Goal: Communication & Community: Participate in discussion

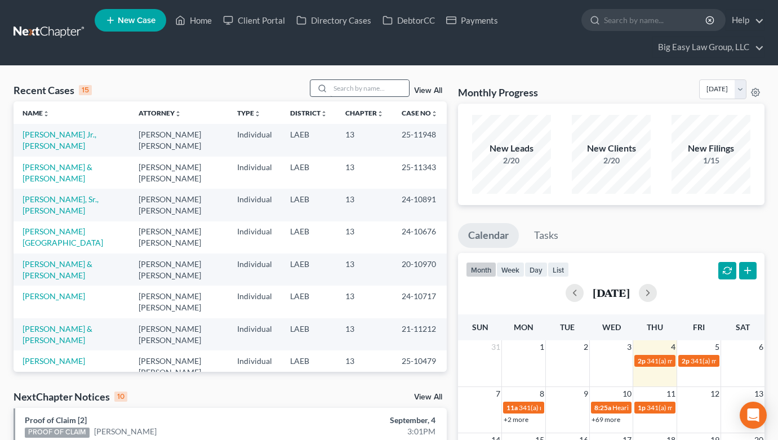
click at [366, 90] on input "search" at bounding box center [369, 88] width 79 height 16
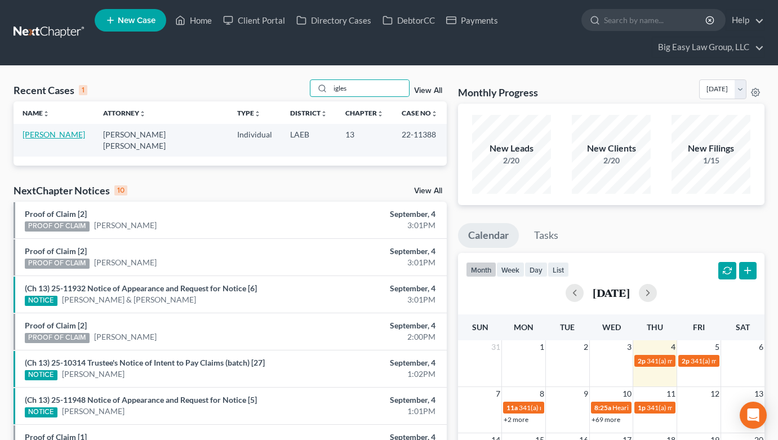
type input "igles"
click at [40, 131] on link "[PERSON_NAME]" at bounding box center [54, 135] width 63 height 10
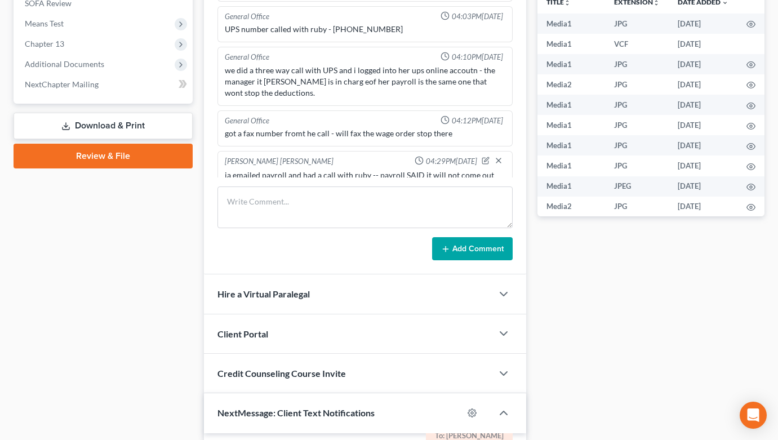
scroll to position [365, 0]
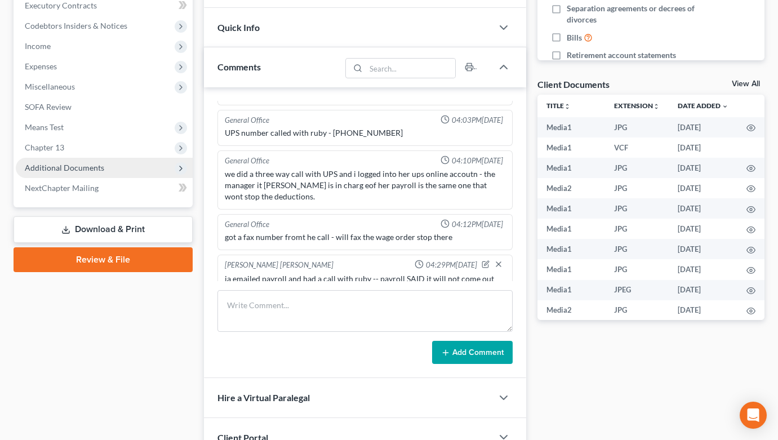
click at [117, 162] on span "Additional Documents" at bounding box center [104, 168] width 177 height 20
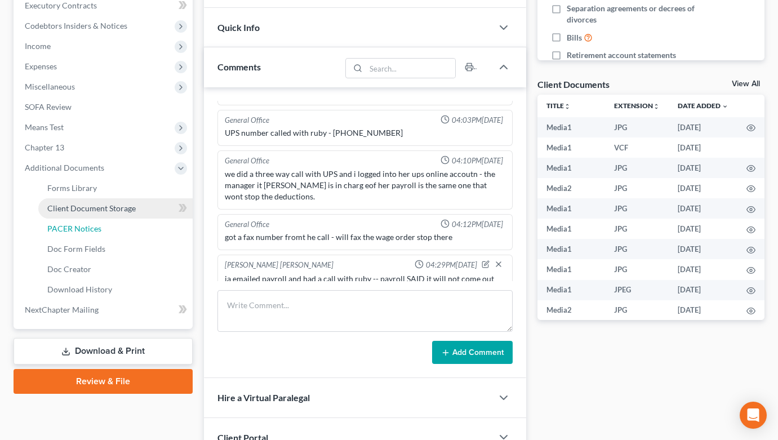
click at [126, 221] on link "PACER Notices" at bounding box center [115, 229] width 154 height 20
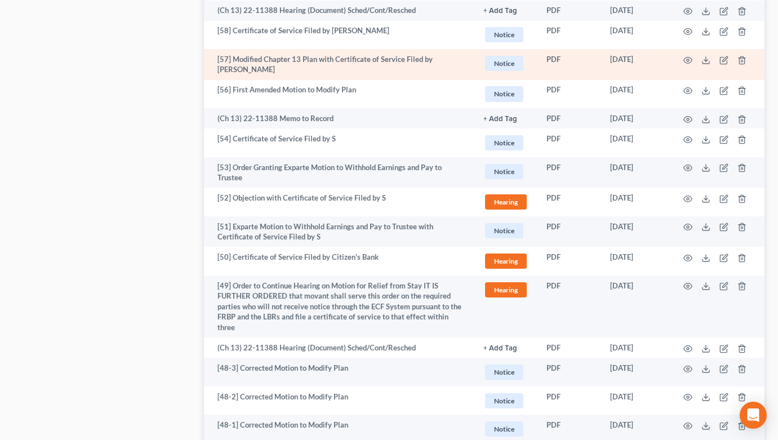
scroll to position [2087, 0]
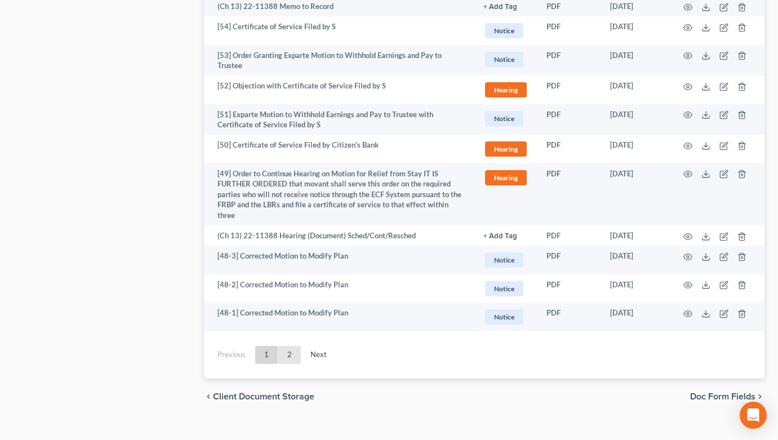
click at [287, 346] on link "2" at bounding box center [289, 355] width 23 height 18
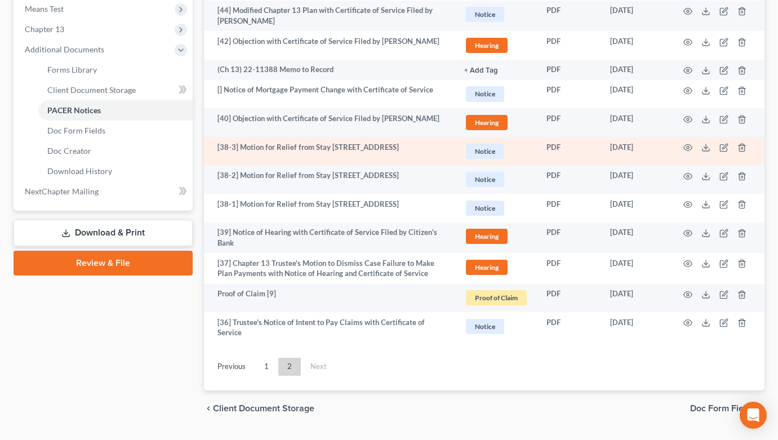
scroll to position [456, 0]
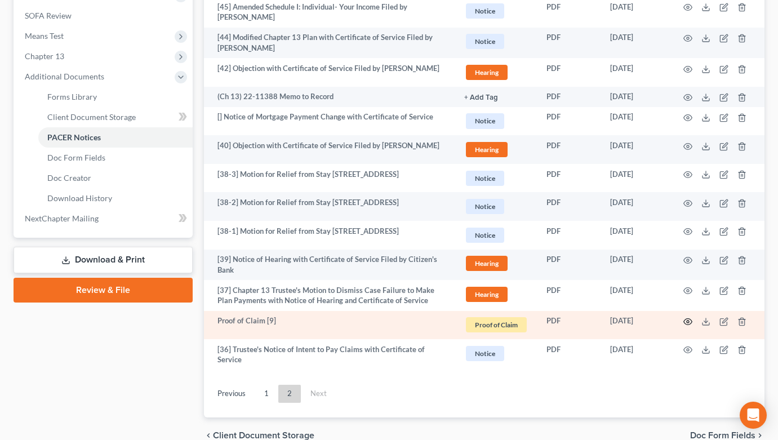
click at [689, 321] on circle "button" at bounding box center [688, 321] width 2 height 2
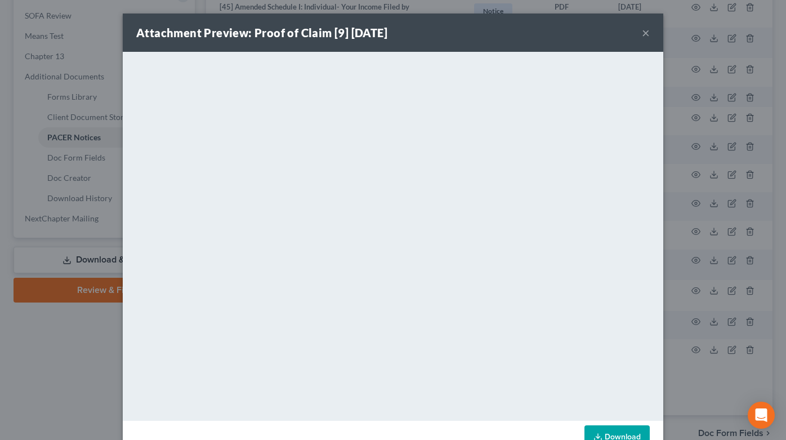
click at [642, 30] on button "×" at bounding box center [646, 33] width 8 height 14
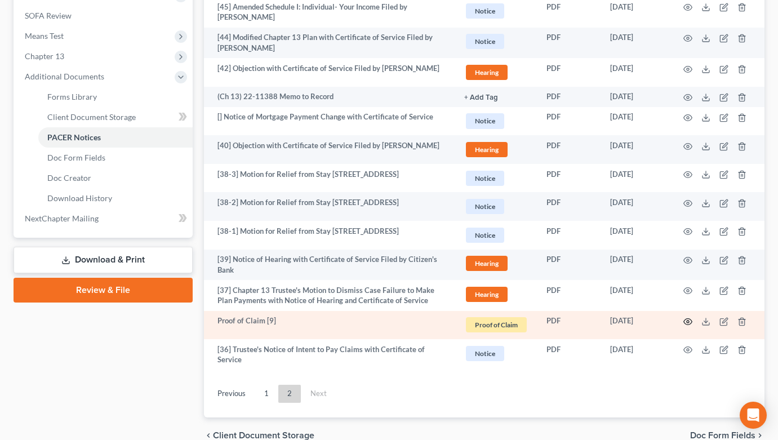
click at [684, 321] on icon "button" at bounding box center [688, 322] width 8 height 6
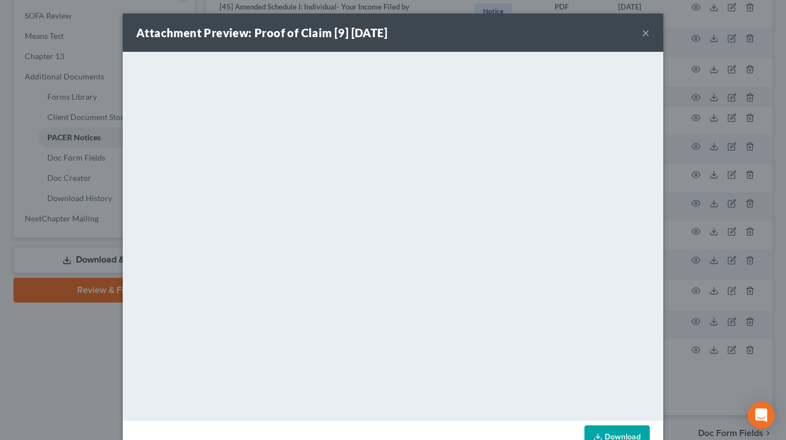
click at [642, 33] on button "×" at bounding box center [646, 33] width 8 height 14
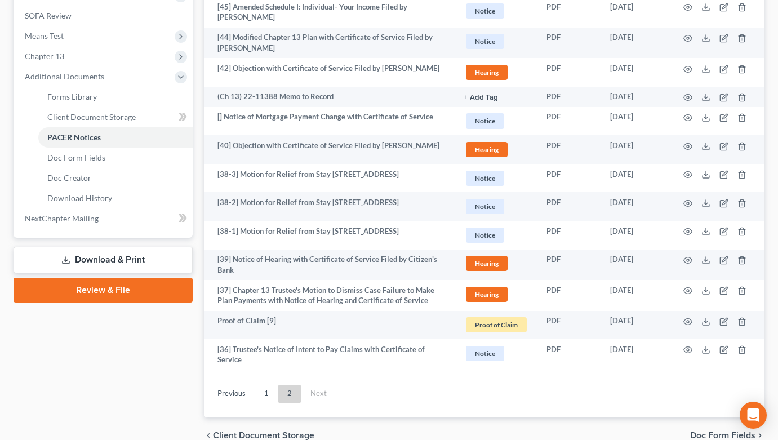
scroll to position [0, 0]
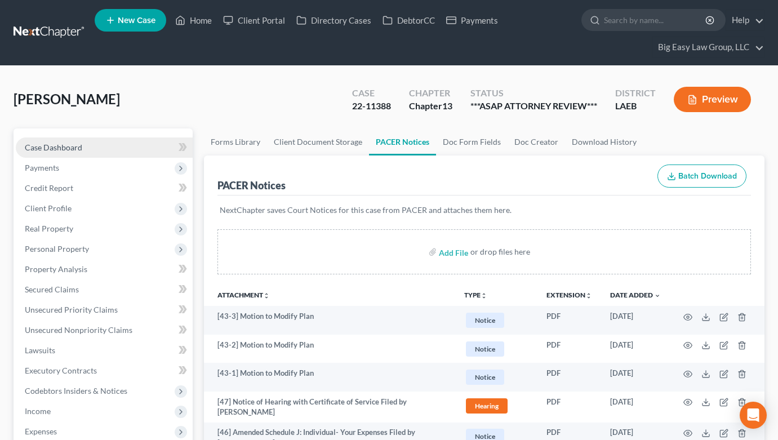
click at [117, 150] on link "Case Dashboard" at bounding box center [104, 147] width 177 height 20
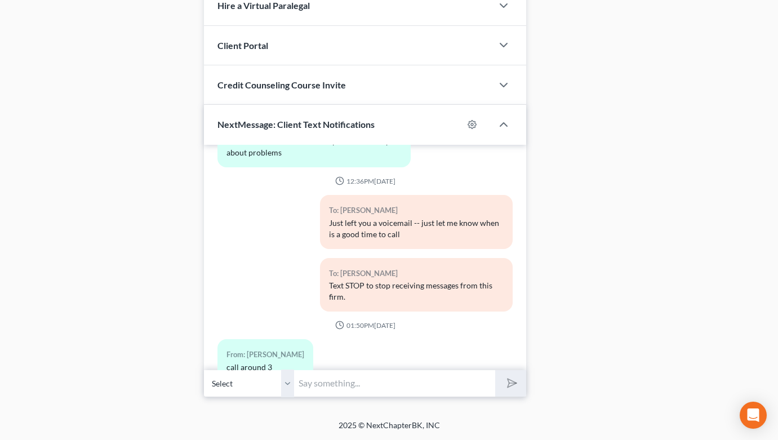
scroll to position [16304, 0]
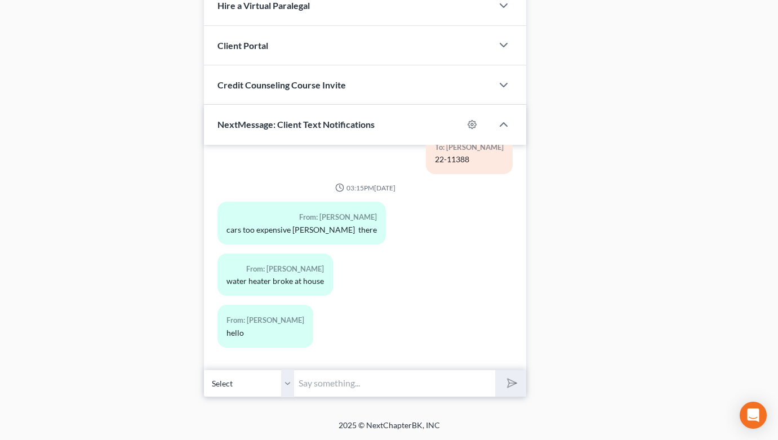
click at [389, 372] on input "text" at bounding box center [394, 383] width 201 height 28
paste input "Automax"
paste input "[STREET_ADDRESS]"
drag, startPoint x: 405, startPoint y: 383, endPoint x: 487, endPoint y: 382, distance: 81.7
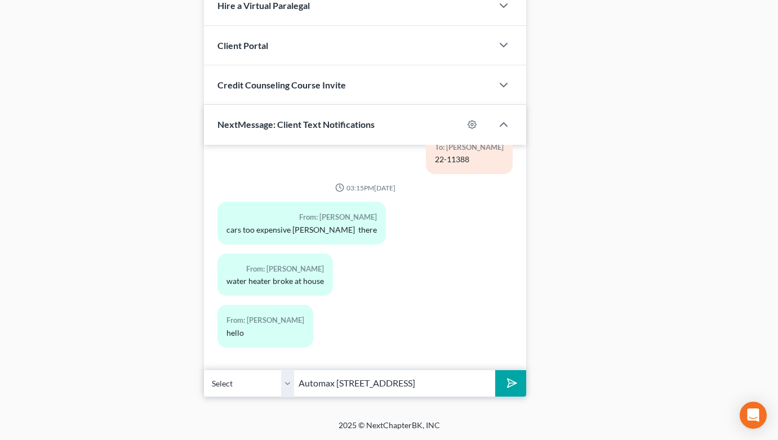
click at [486, 382] on input "Automax [STREET_ADDRESS]" at bounding box center [394, 383] width 201 height 28
paste input "[STREET_ADDRESS]"
drag, startPoint x: 406, startPoint y: 383, endPoint x: 520, endPoint y: 399, distance: 115.4
paste input "Covingotn"
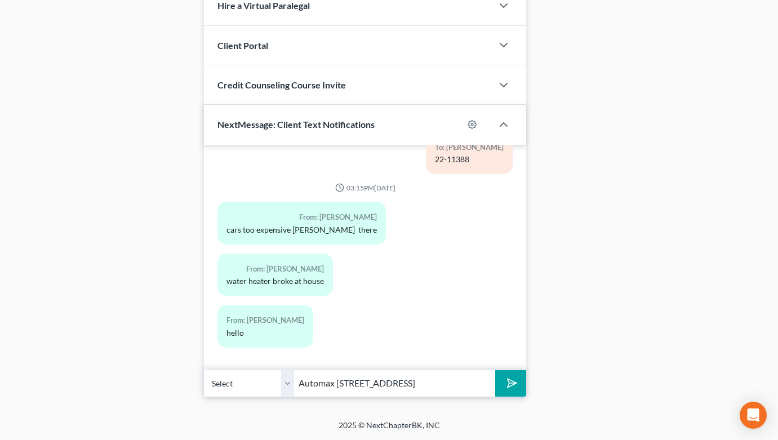
paste input "[PHONE_NUMBER]"
type input "Automax [STREET_ADDRESS] [PHONE_NUMBER]"
drag, startPoint x: 504, startPoint y: 384, endPoint x: 542, endPoint y: 361, distance: 44.4
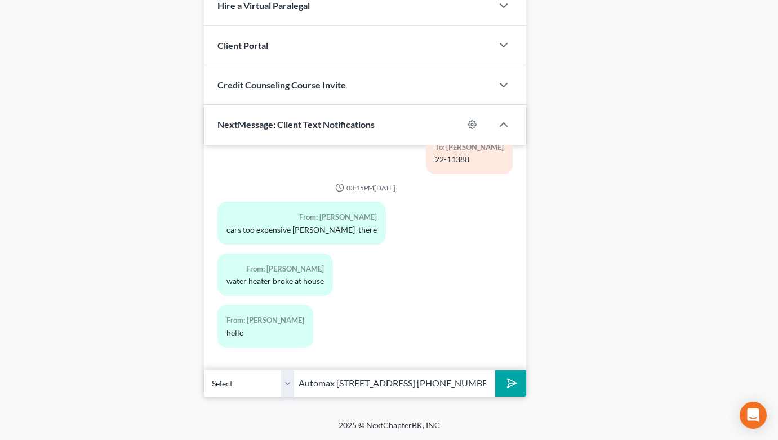
click at [504, 384] on icon "submit" at bounding box center [510, 383] width 16 height 16
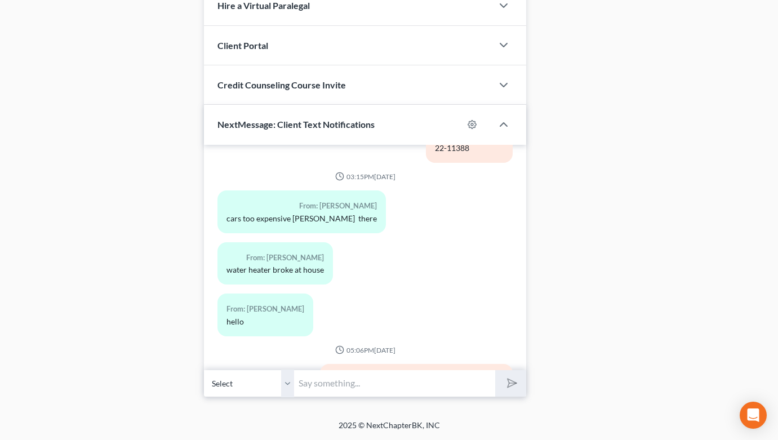
scroll to position [16385, 0]
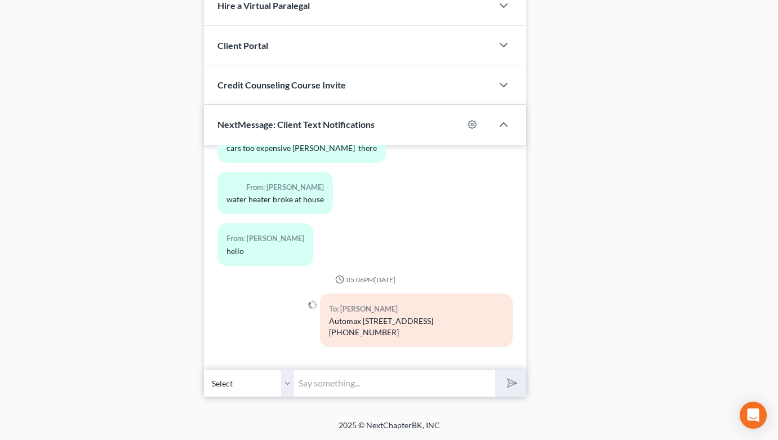
click at [416, 388] on input "text" at bounding box center [394, 383] width 201 height 28
paste input "Metairie Motors LLC"
paste input "[STREET_ADDRESS]"
click at [467, 384] on input "Metairie Motors LLC [STREET_ADDRESS]" at bounding box center [394, 383] width 201 height 28
paste input "[PHONE_NUMBER]"
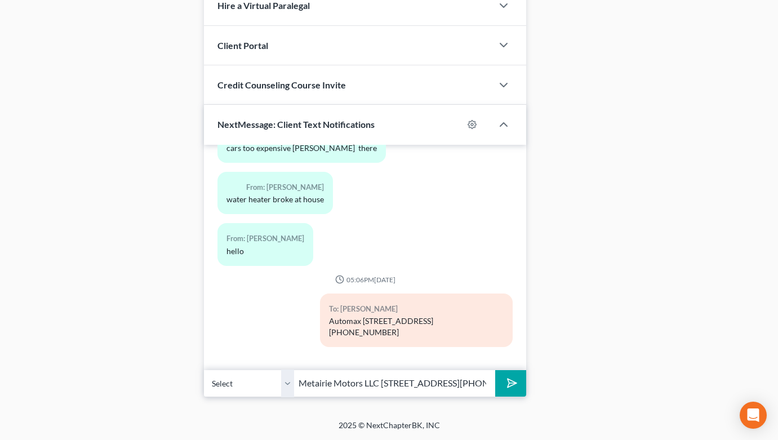
scroll to position [0, 24]
type input "Metairie Motors LLC [STREET_ADDRESS][PHONE_NUMBER]"
click at [510, 381] on icon "submit" at bounding box center [510, 383] width 16 height 16
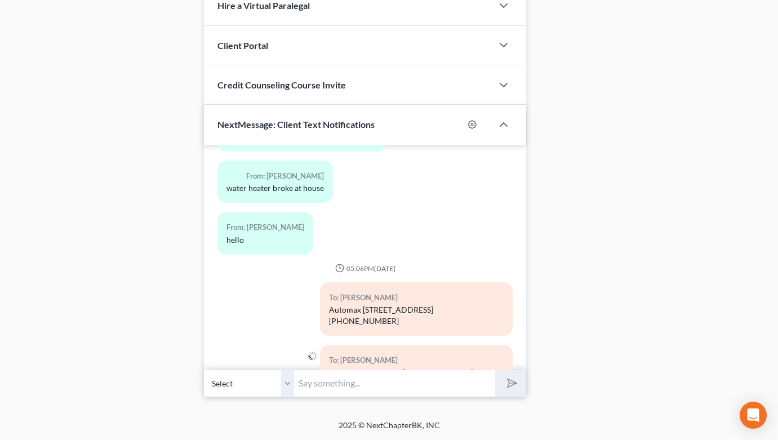
scroll to position [16448, 0]
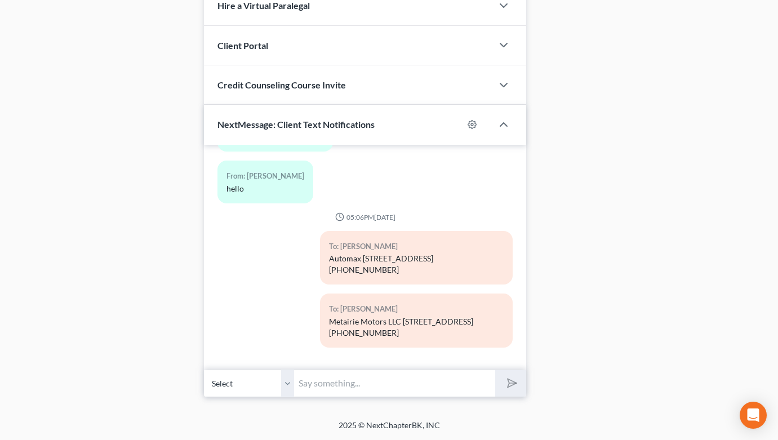
click at [425, 377] on input "text" at bounding box center [394, 383] width 201 height 28
paste input "Enterprise Car Sales"
paste input "[STREET_ADDRESS]"
paste input "Baton Rouge"
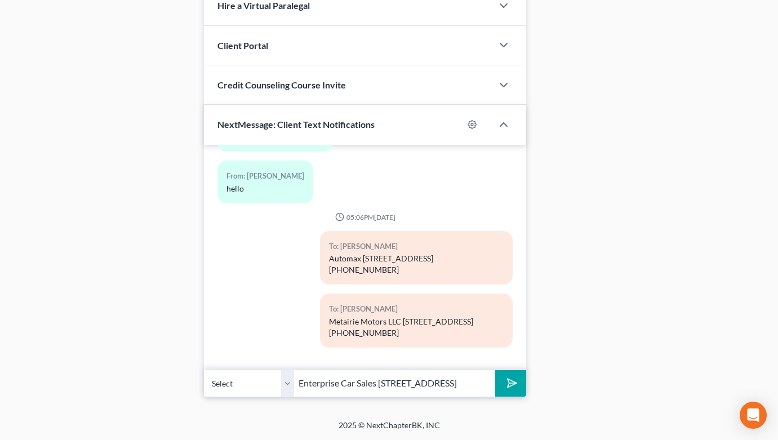
click at [467, 385] on input "Enterprise Car Sales [STREET_ADDRESS]" at bounding box center [394, 383] width 201 height 28
paste input "[PHONE_NUMBER]"
type input "Enterprise Car Sales [STREET_ADDRESS] [PHONE_NUMBER]"
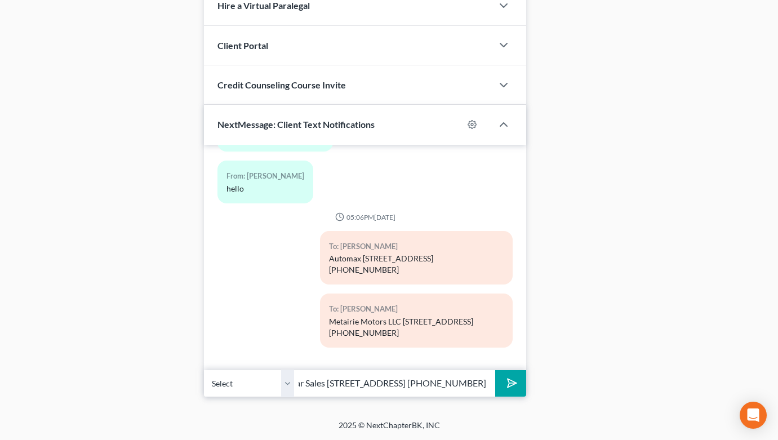
click at [510, 382] on icon "submit" at bounding box center [510, 383] width 16 height 16
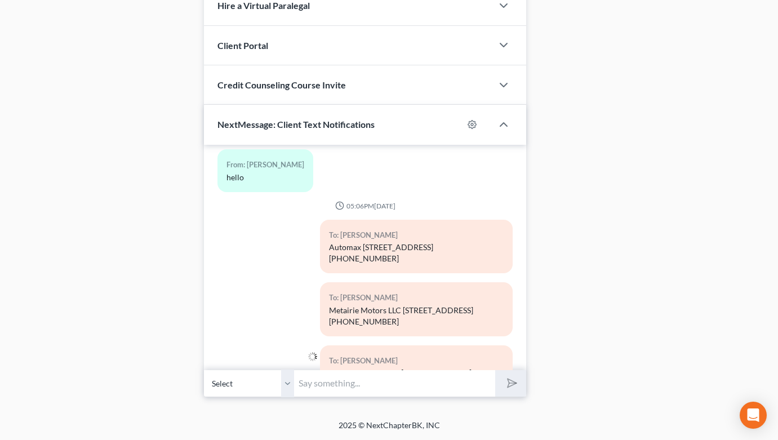
scroll to position [16510, 0]
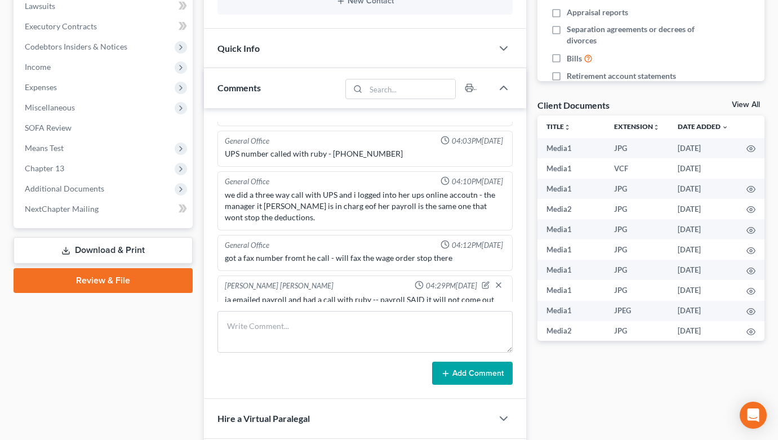
scroll to position [0, 0]
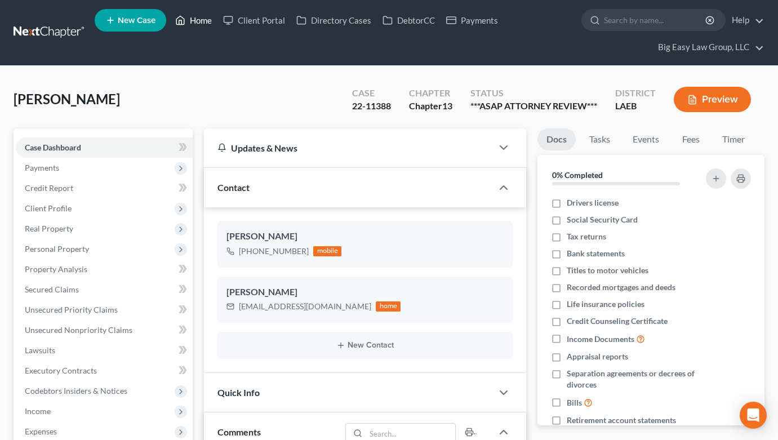
drag, startPoint x: 200, startPoint y: 23, endPoint x: 207, endPoint y: 30, distance: 10.8
click at [201, 23] on link "Home" at bounding box center [194, 20] width 48 height 20
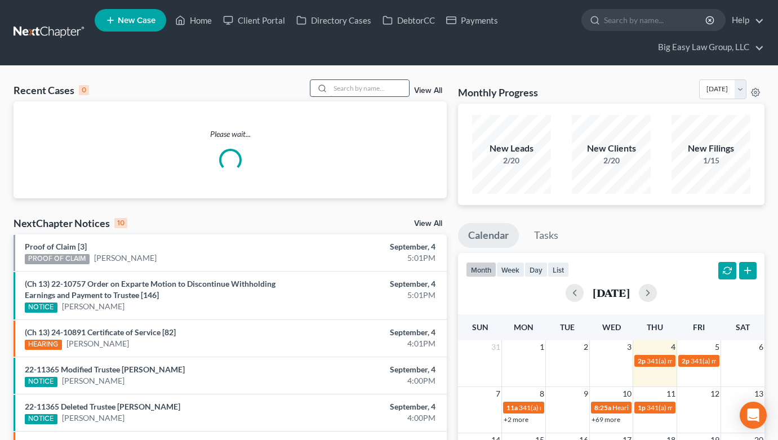
click at [344, 91] on input "search" at bounding box center [369, 88] width 79 height 16
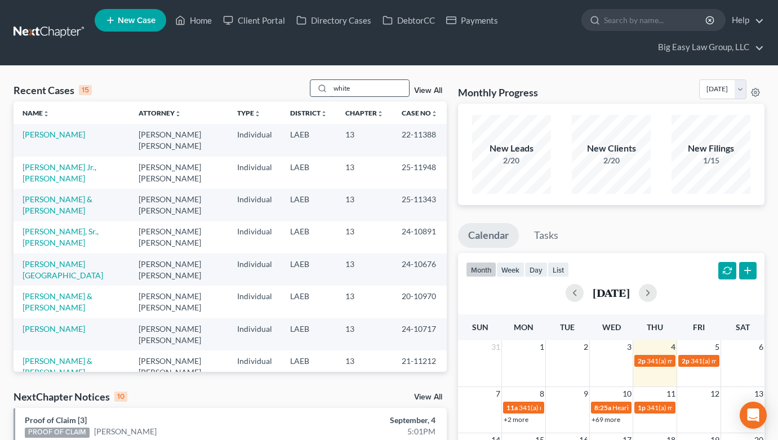
type input "white"
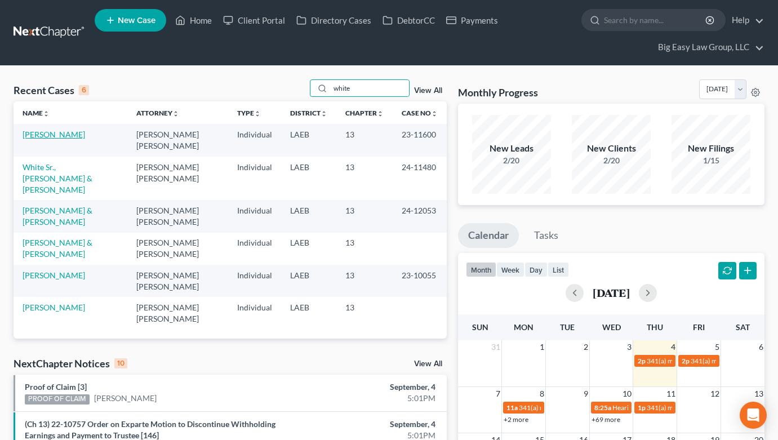
click at [61, 137] on link "[PERSON_NAME]" at bounding box center [54, 135] width 63 height 10
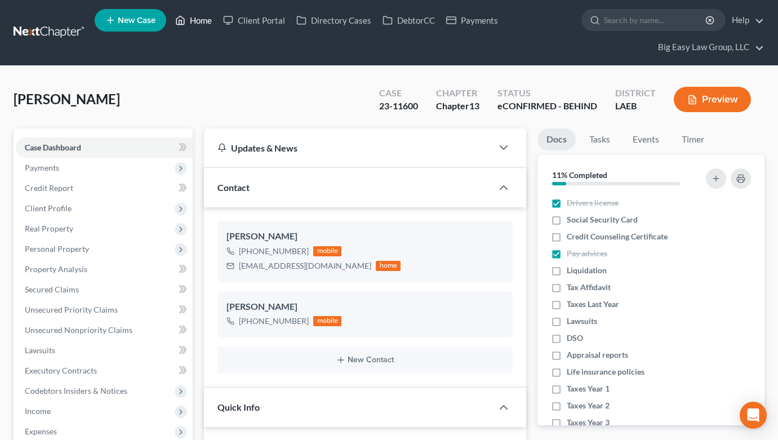
scroll to position [1573, 0]
click at [192, 17] on link "Home" at bounding box center [194, 20] width 48 height 20
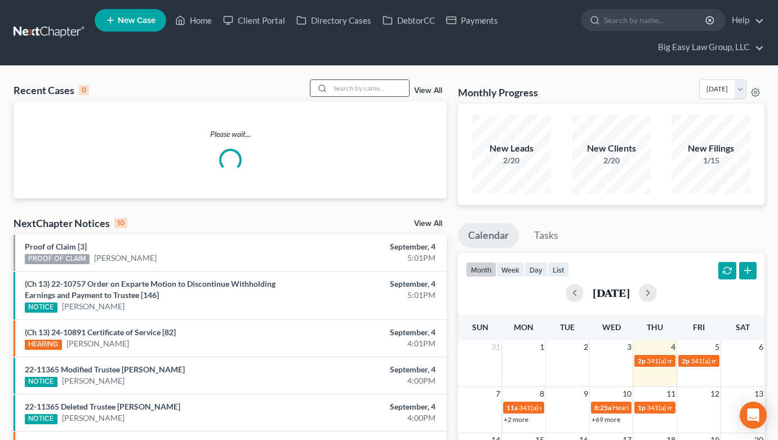
click at [353, 82] on input "search" at bounding box center [369, 88] width 79 height 16
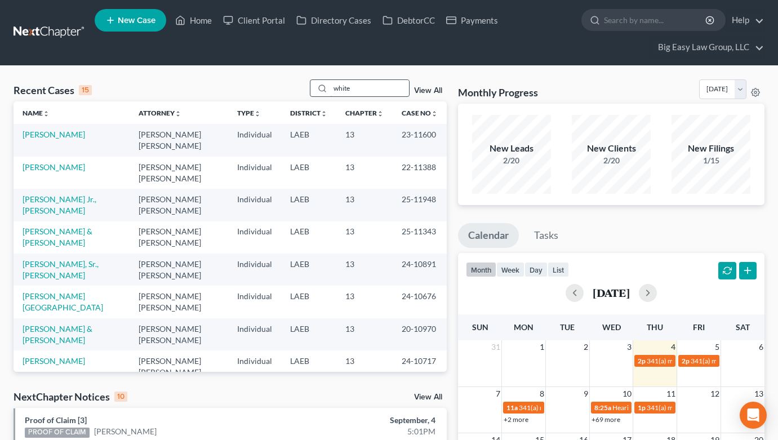
type input "white"
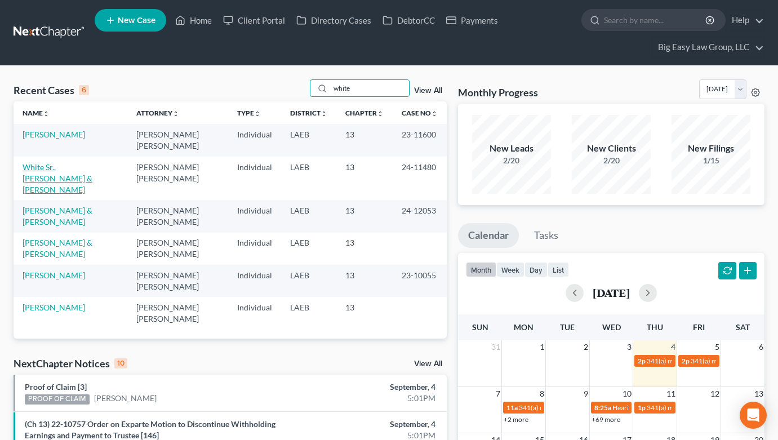
click at [74, 168] on link "White Sr., [PERSON_NAME] & [PERSON_NAME]" at bounding box center [58, 178] width 70 height 32
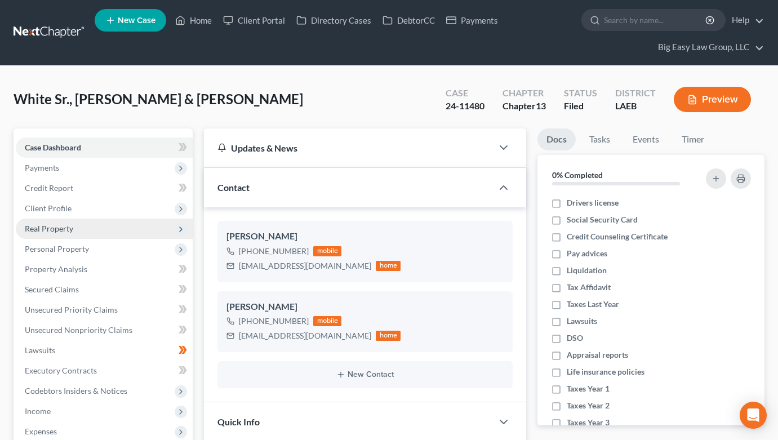
click at [144, 222] on span "Real Property" at bounding box center [104, 229] width 177 height 20
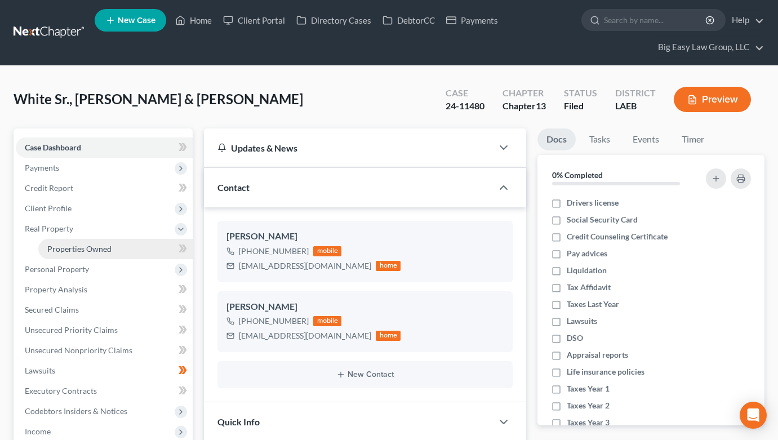
click at [148, 242] on link "Properties Owned" at bounding box center [115, 249] width 154 height 20
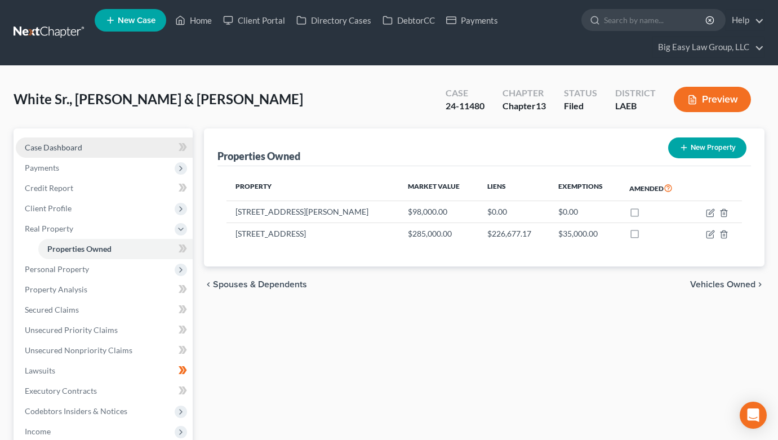
click at [50, 148] on span "Case Dashboard" at bounding box center [53, 148] width 57 height 10
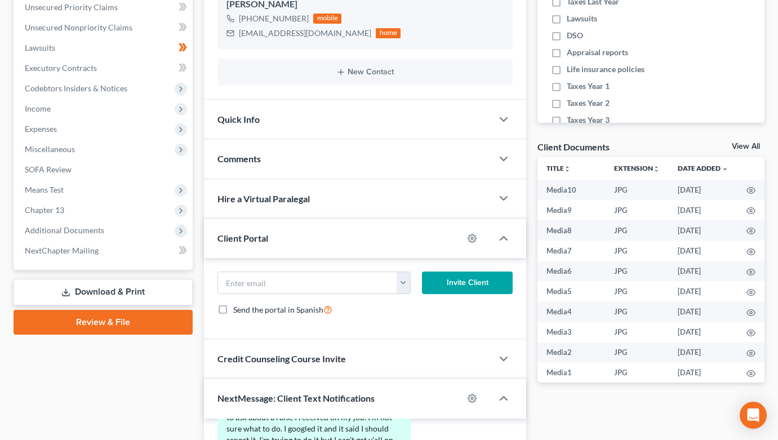
scroll to position [308, 0]
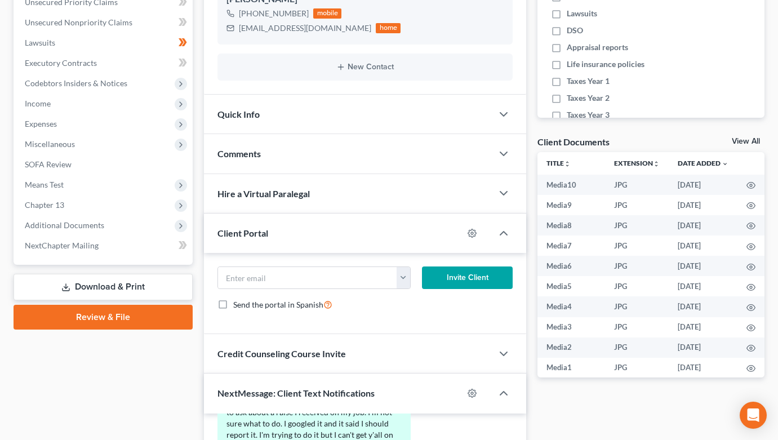
click at [341, 159] on div "Comments" at bounding box center [348, 153] width 288 height 39
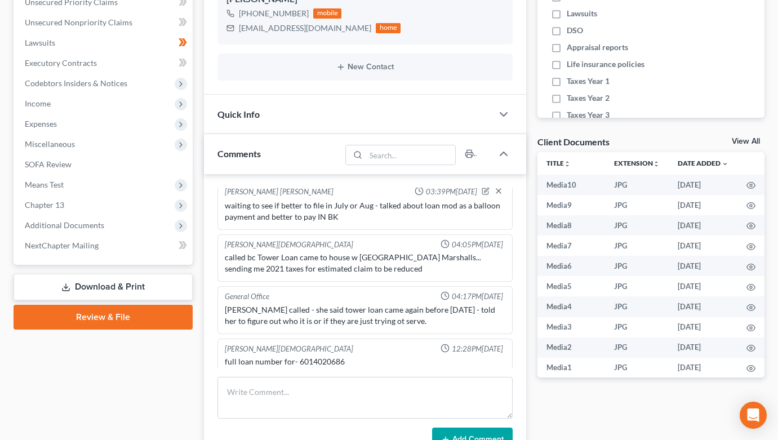
scroll to position [13, 0]
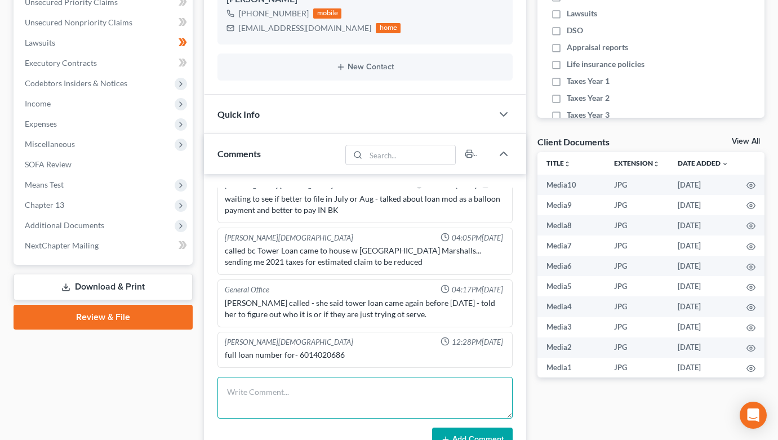
drag, startPoint x: 337, startPoint y: 390, endPoint x: 340, endPoint y: 382, distance: 8.4
click at [337, 389] on textarea at bounding box center [364, 398] width 295 height 42
drag, startPoint x: 290, startPoint y: 392, endPoint x: 406, endPoint y: 403, distance: 116.5
click at [406, 403] on textarea "Ja talked to them. cel's boss is" at bounding box center [364, 398] width 295 height 42
paste textarea "current boss is retiring and he will work for the new owner. the old boss [PERS…"
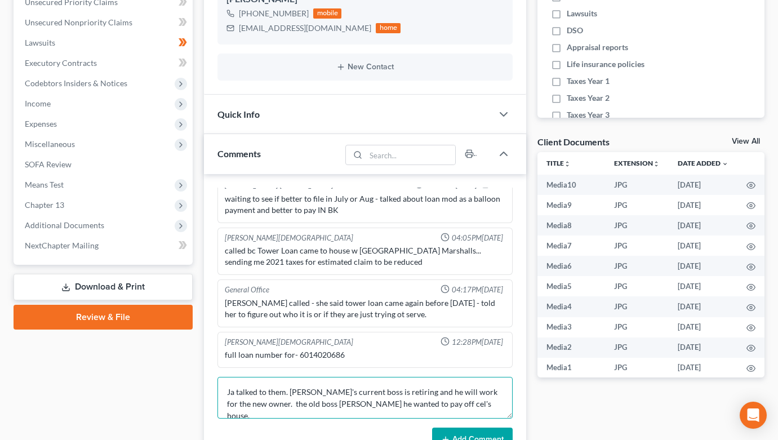
click at [437, 402] on textarea "Ja talked to them. [PERSON_NAME]'s current boss is retiring and he will work fo…" at bounding box center [364, 398] width 295 height 42
click at [416, 397] on textarea "Ja talked to them. [PERSON_NAME]'s current boss is retiring and he will work fo…" at bounding box center [364, 398] width 295 height 42
click at [428, 400] on textarea "Ja talked to them. [PERSON_NAME]'s current boss is retiring and he will work fo…" at bounding box center [364, 398] width 295 height 42
click at [452, 403] on textarea "Ja talked to them. [PERSON_NAME]'s current boss is retiring and he will work fo…" at bounding box center [364, 398] width 295 height 42
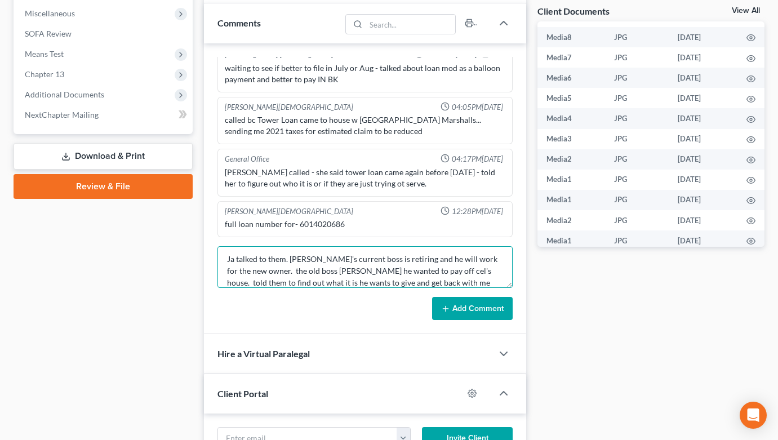
scroll to position [482, 0]
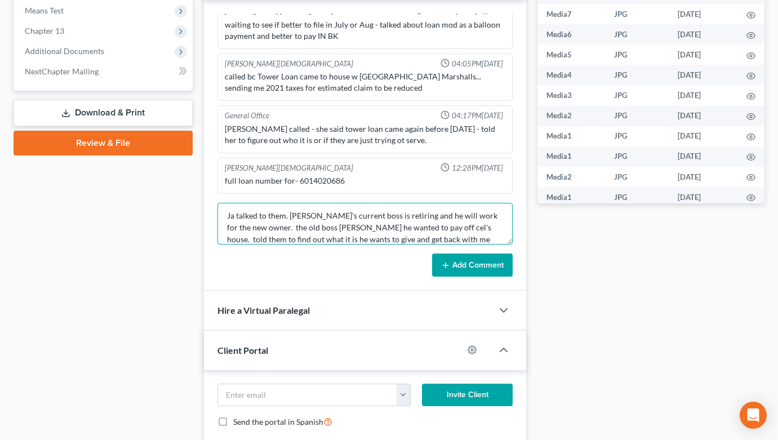
type textarea "Ja talked to them. [PERSON_NAME]'s current boss is retiring and he will work fo…"
click at [453, 256] on button "Add Comment" at bounding box center [472, 265] width 81 height 24
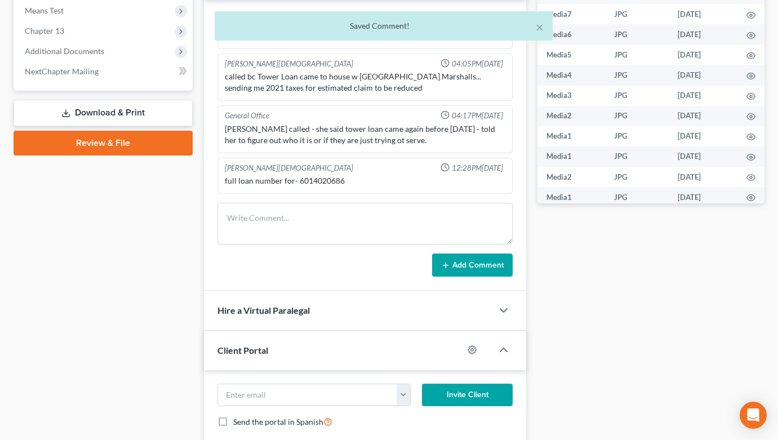
scroll to position [78, 0]
